Goal: Transaction & Acquisition: Subscribe to service/newsletter

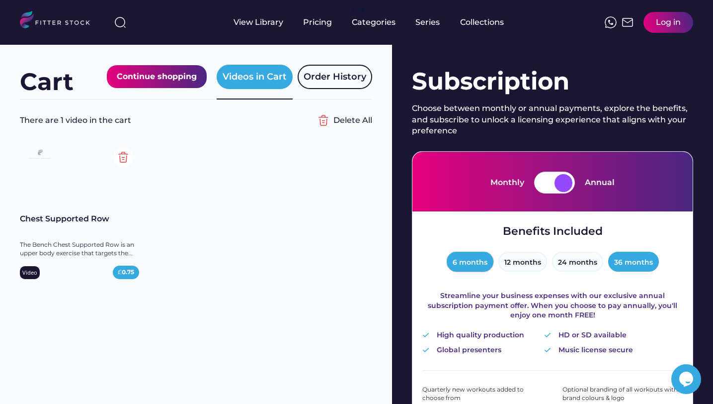
click at [469, 263] on button "6 months" at bounding box center [470, 261] width 47 height 20
click at [560, 180] on div at bounding box center [564, 183] width 18 height 18
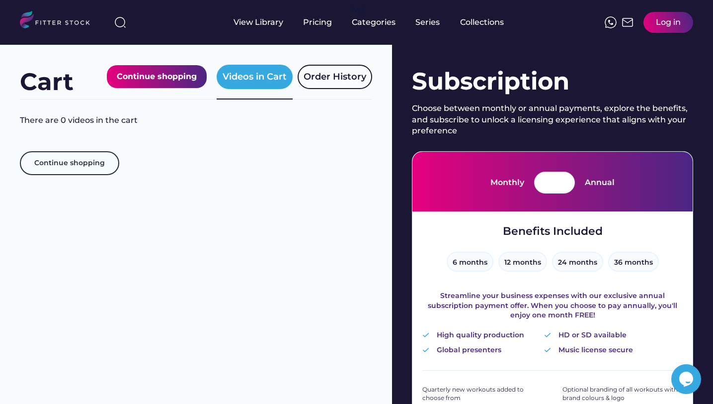
click at [533, 184] on div "Monthly Annual" at bounding box center [553, 182] width 124 height 22
click at [543, 184] on div at bounding box center [546, 183] width 18 height 18
click at [491, 24] on div "Collections" at bounding box center [482, 22] width 44 height 11
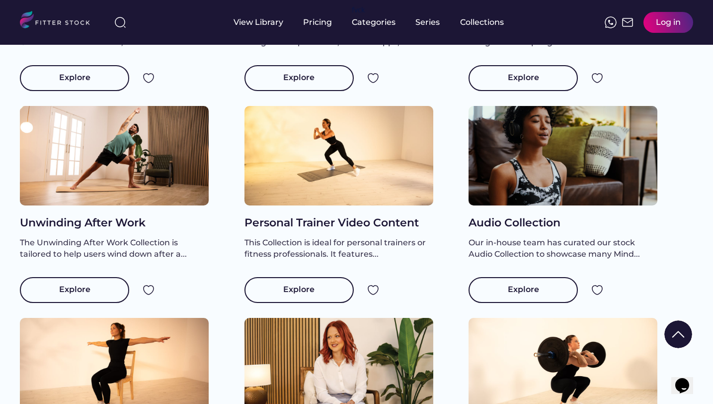
scroll to position [716, 0]
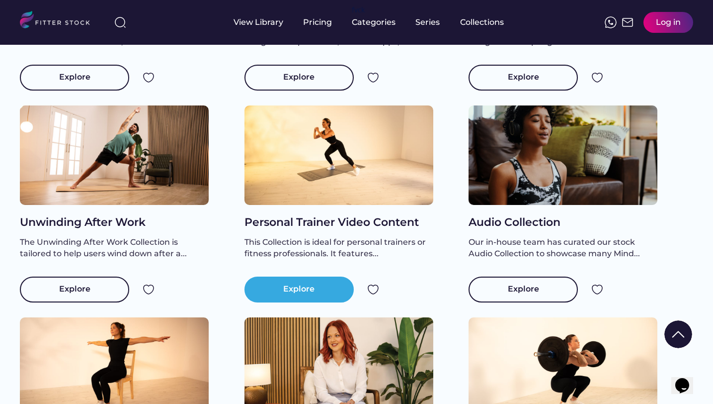
click at [267, 302] on div "Explore" at bounding box center [299, 289] width 109 height 26
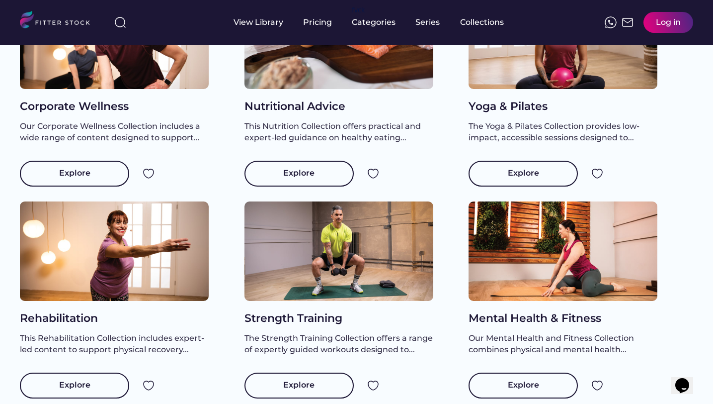
scroll to position [20, 0]
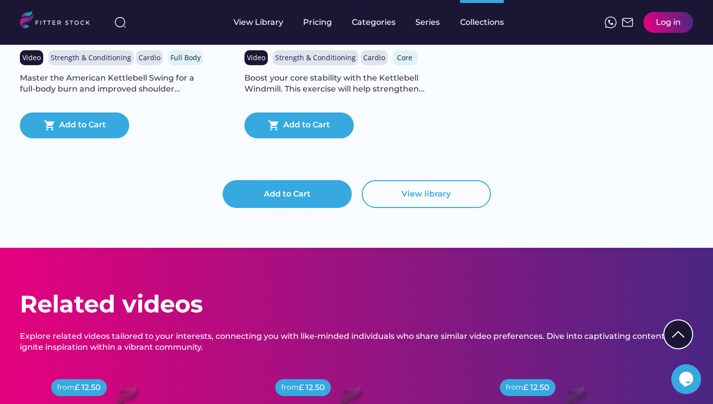
scroll to position [6481, 0]
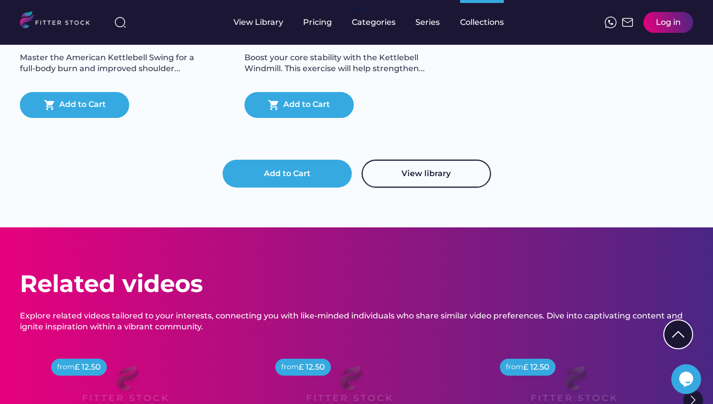
click at [379, 181] on button "View library" at bounding box center [426, 174] width 129 height 28
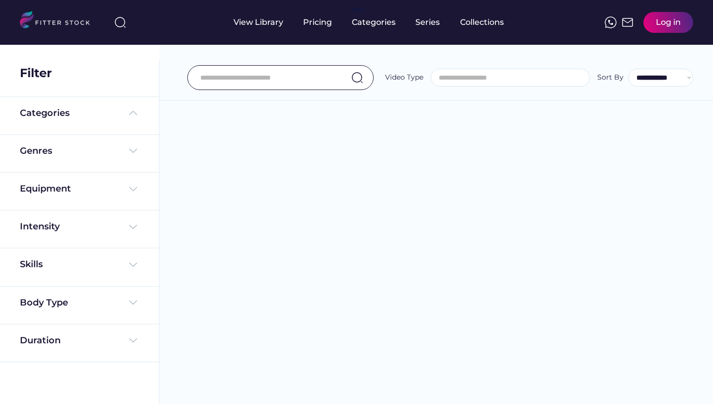
select select
select select "**********"
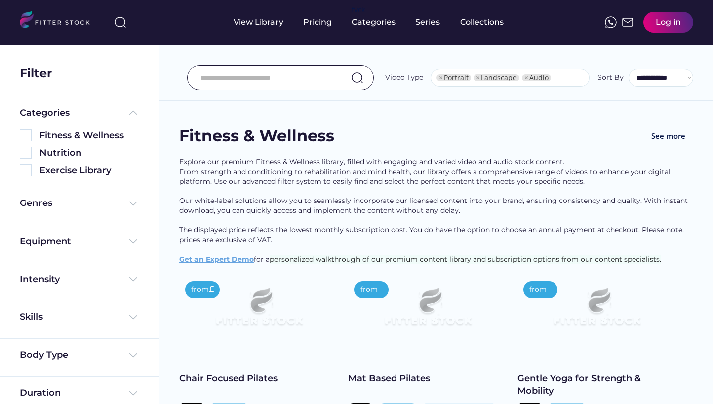
select select "**********"
